Goal: Information Seeking & Learning: Learn about a topic

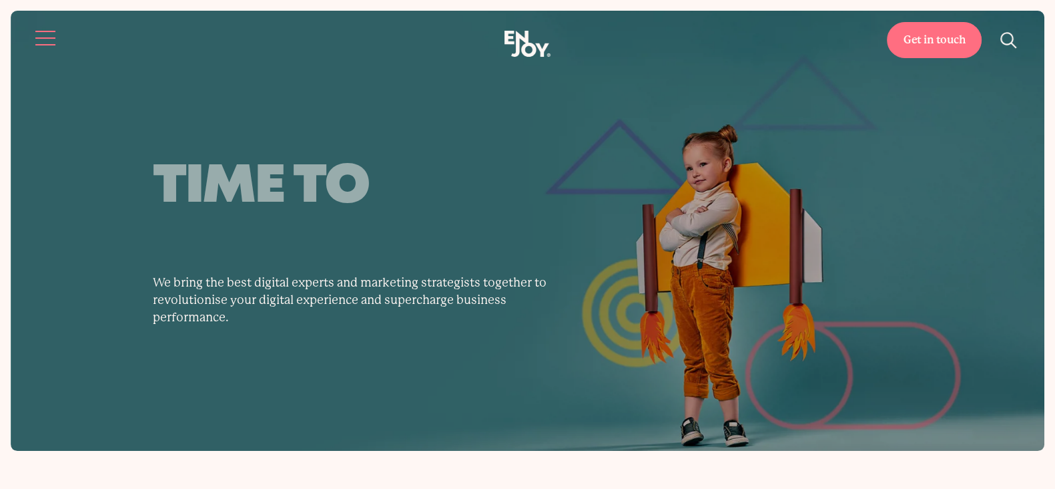
click at [34, 27] on button "Site navigation" at bounding box center [46, 38] width 28 height 28
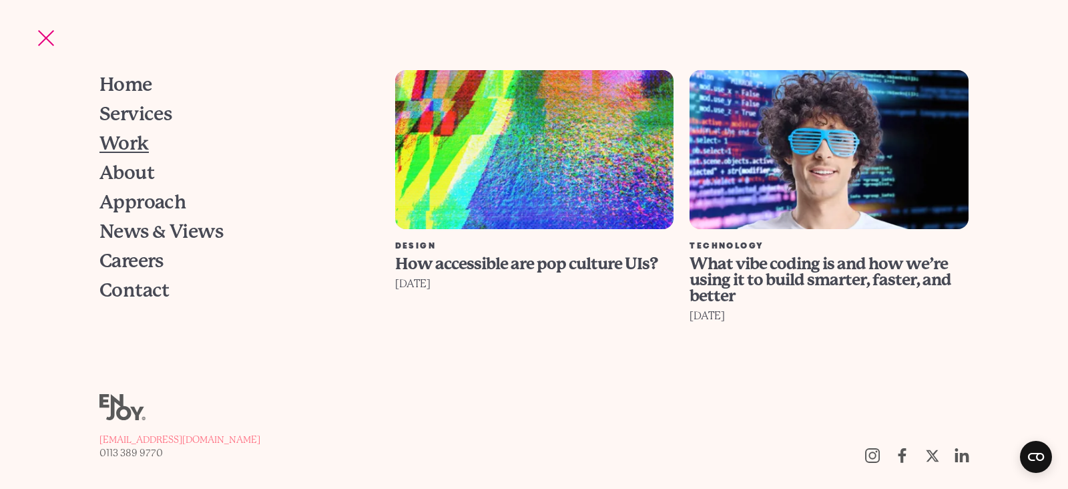
click at [137, 138] on span "Work" at bounding box center [123, 143] width 49 height 19
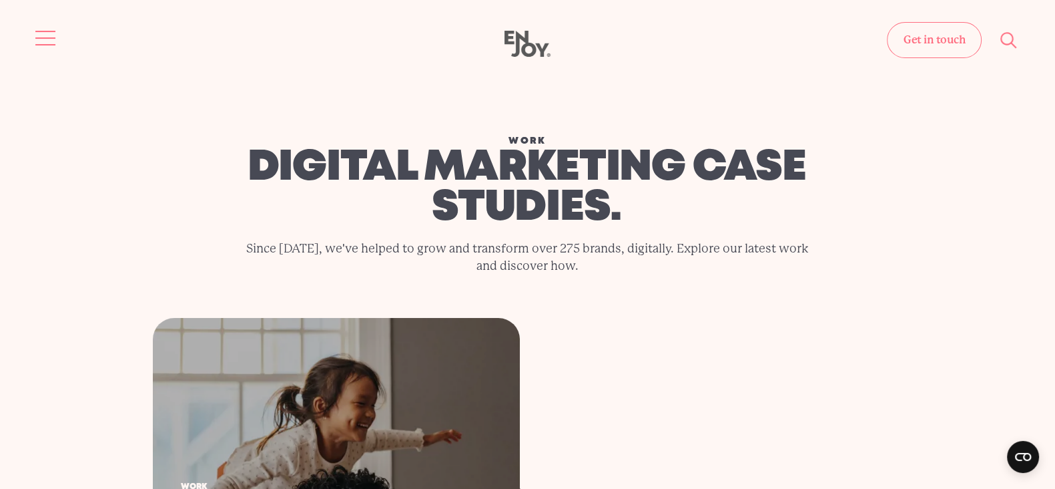
click at [49, 39] on button "Site navigation" at bounding box center [46, 38] width 28 height 28
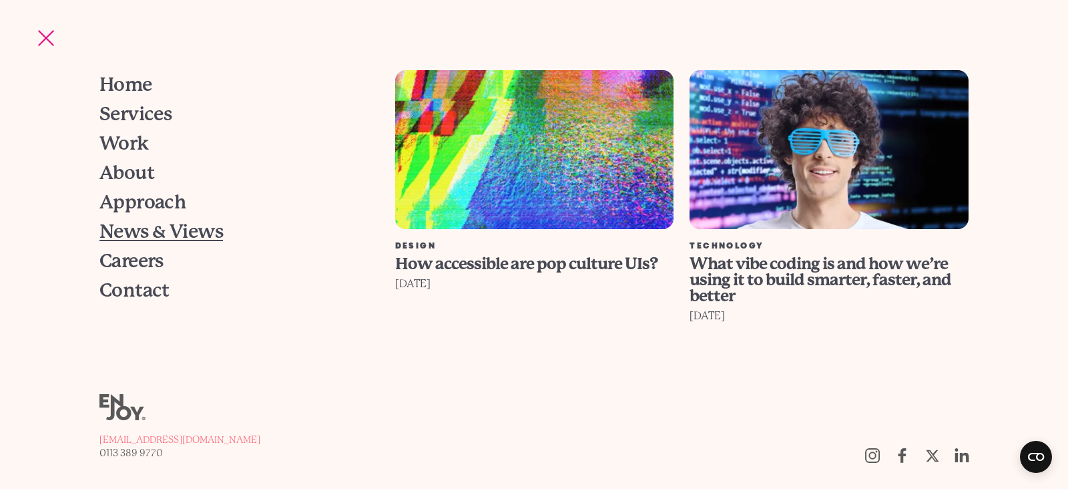
click at [138, 236] on span "News & Views" at bounding box center [160, 231] width 123 height 19
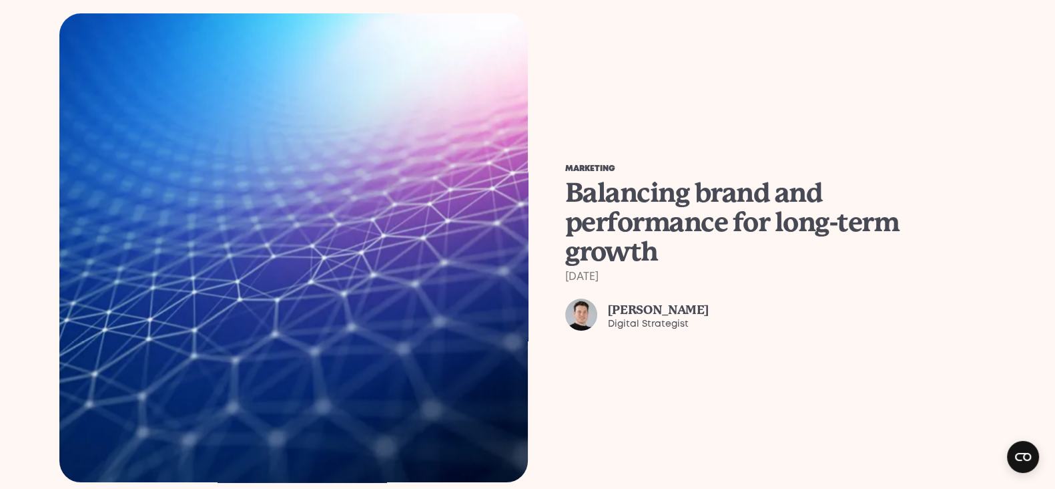
scroll to position [501, 0]
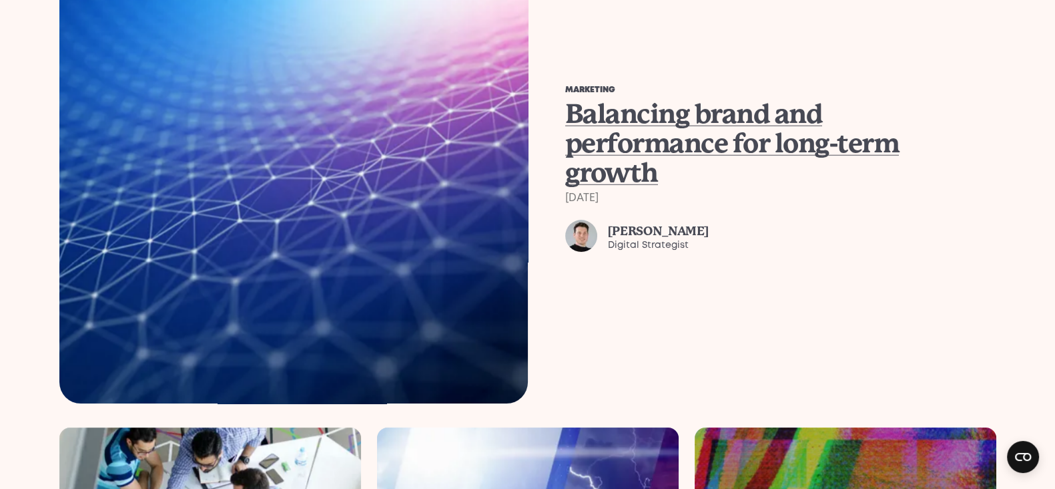
click at [662, 111] on span "Balancing brand and performance for long-term growth" at bounding box center [732, 143] width 334 height 90
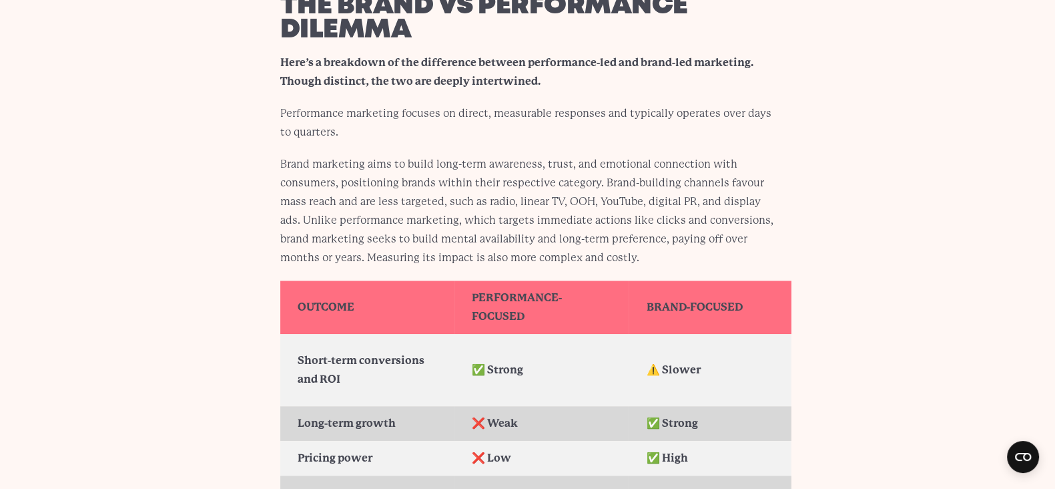
scroll to position [699, 0]
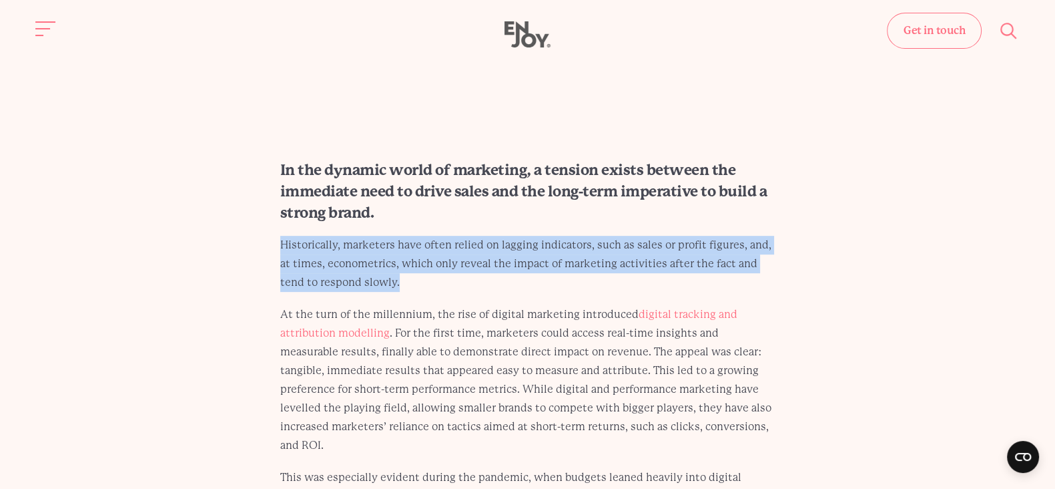
drag, startPoint x: 423, startPoint y: 284, endPoint x: 282, endPoint y: 251, distance: 144.1
click at [282, 251] on p "Historically, marketers have often relied on lagging indicators, such as sales …" at bounding box center [527, 264] width 495 height 56
copy p "Historically, marketers have often relied on lagging indicators, such as sales …"
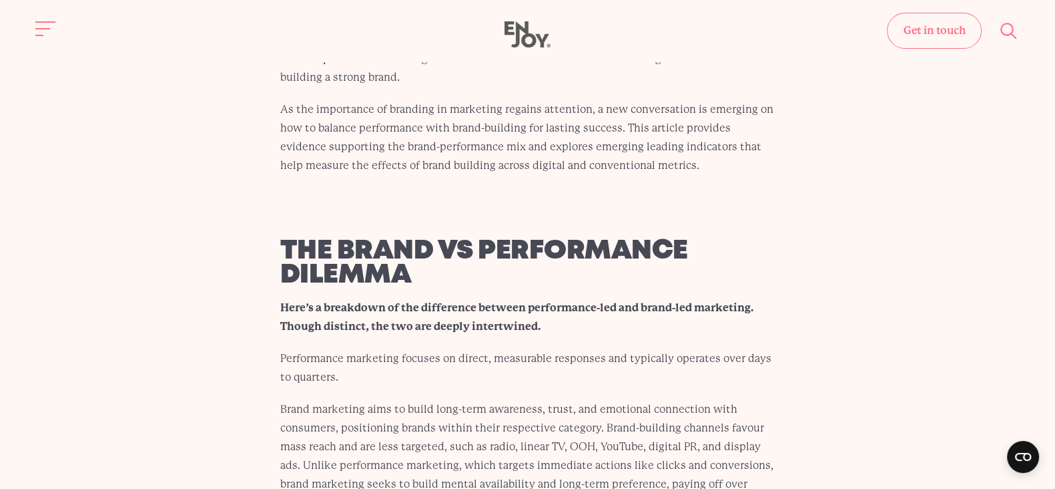
scroll to position [1091, 0]
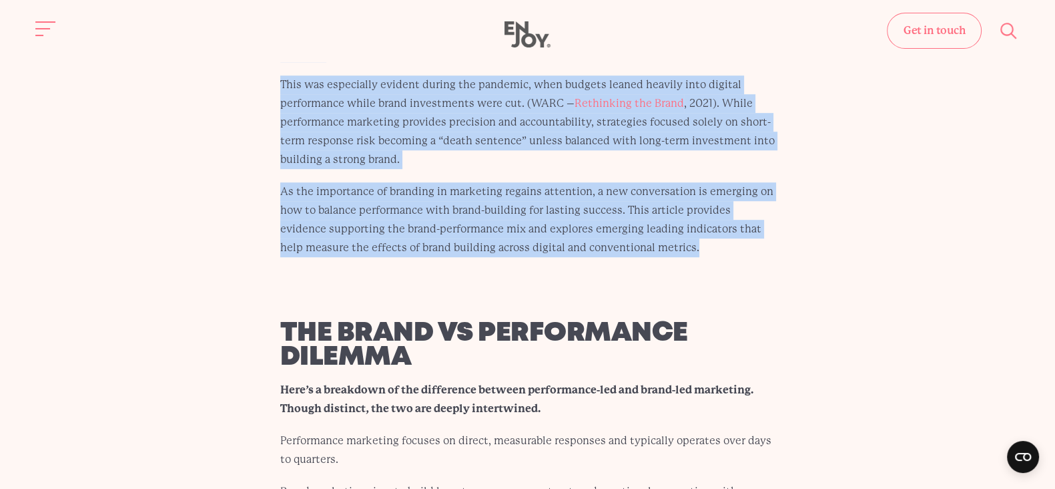
drag, startPoint x: 260, startPoint y: 168, endPoint x: 633, endPoint y: 224, distance: 376.7
click at [633, 224] on div "In the dynamic world of marketing, a tension exists between the immediate need …" at bounding box center [527, 12] width 559 height 490
copy div "In the dynamic world of marketing, a tension exists between the immediate need …"
